Goal: Task Accomplishment & Management: Manage account settings

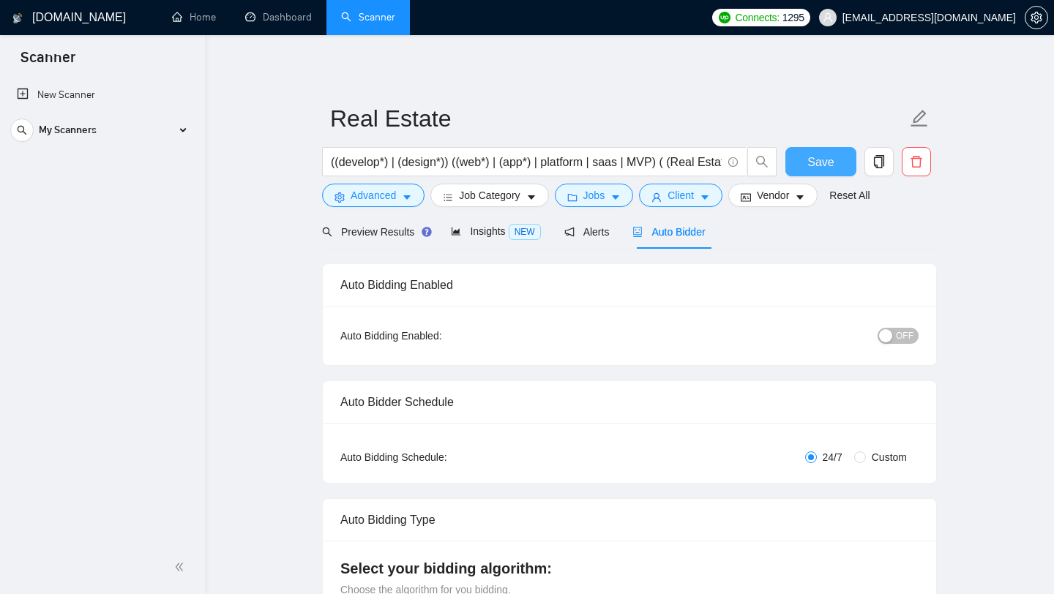
click at [810, 155] on span "Save" at bounding box center [821, 162] width 26 height 18
click at [184, 133] on div "My Scanners" at bounding box center [102, 130] width 184 height 29
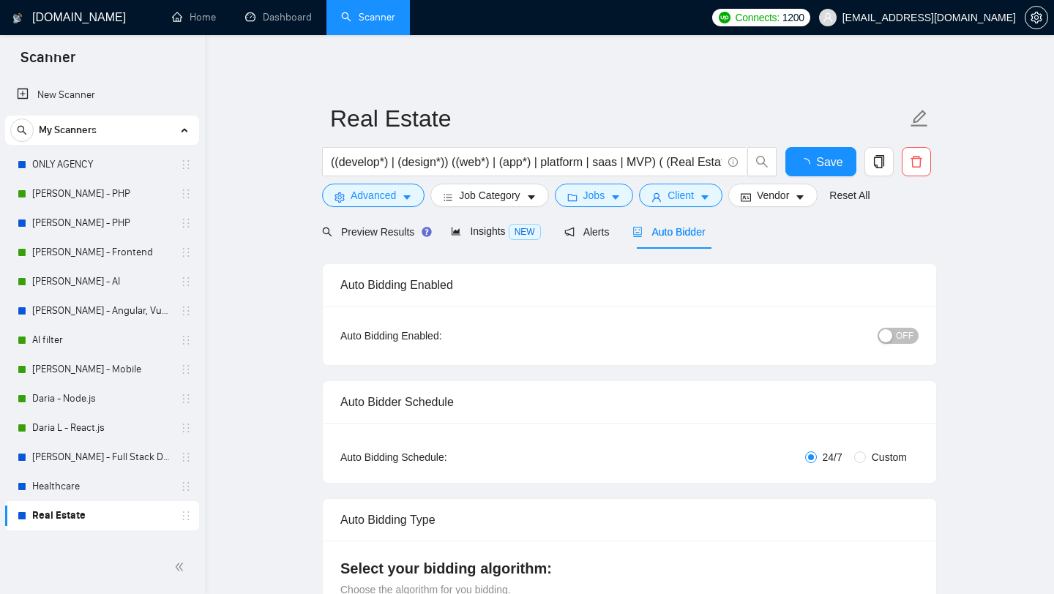
checkbox input "true"
click at [272, 11] on link "Dashboard" at bounding box center [278, 17] width 67 height 12
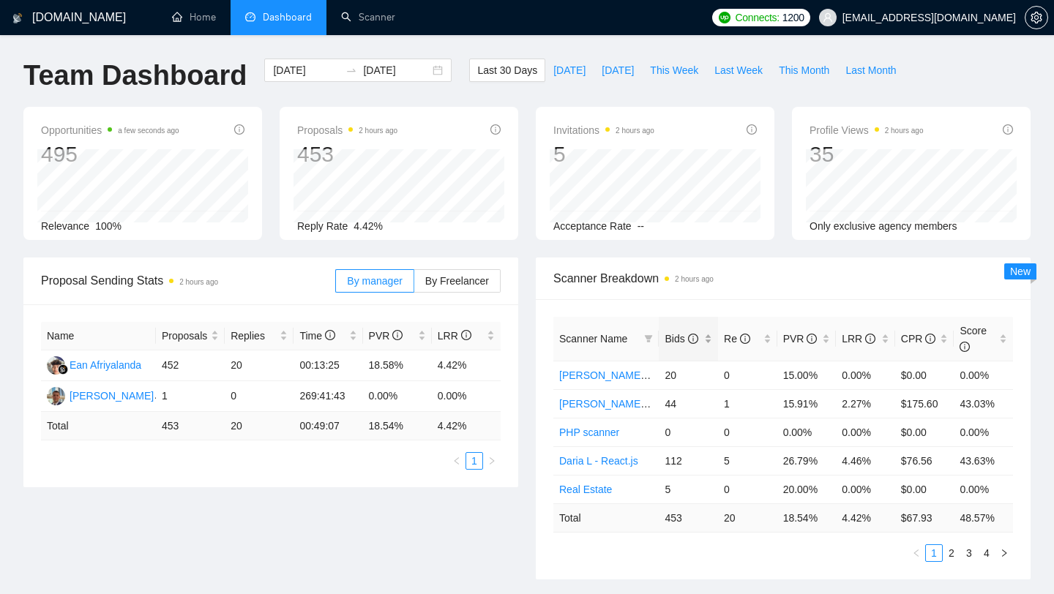
click at [675, 338] on span "Bids" at bounding box center [681, 339] width 33 height 12
